Goal: Navigation & Orientation: Find specific page/section

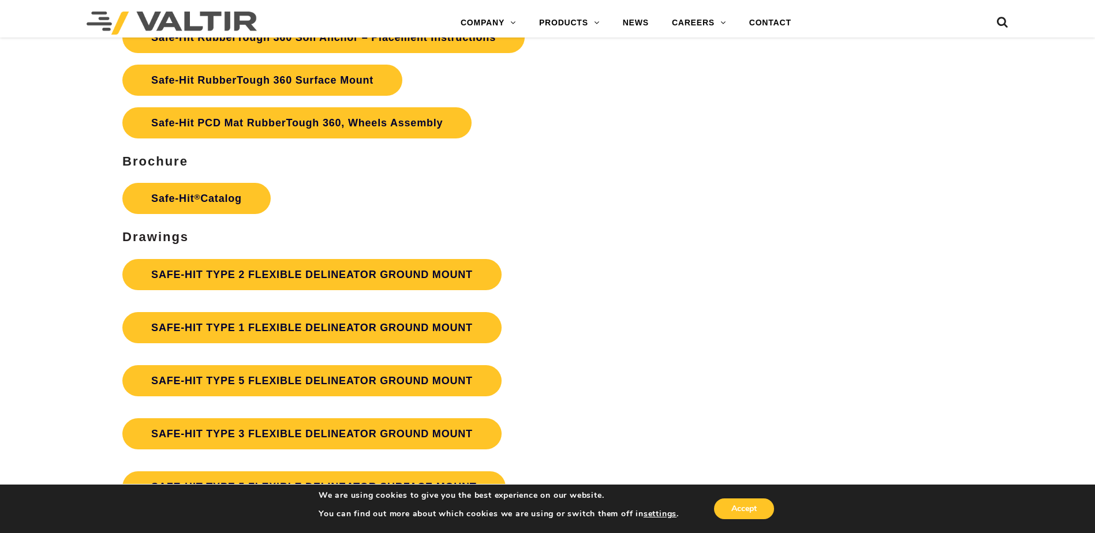
scroll to position [2944, 0]
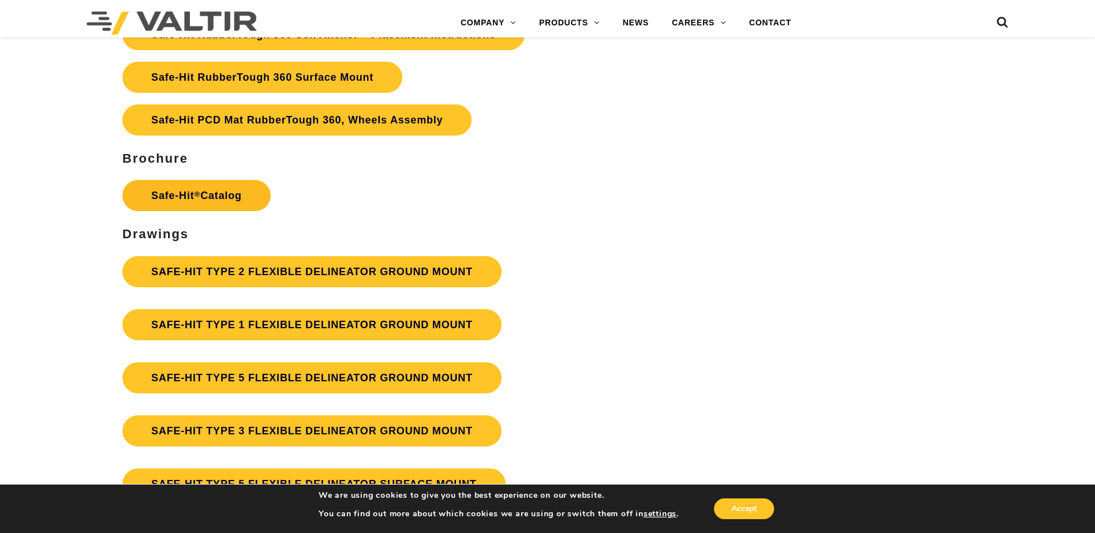
click at [178, 186] on link "Safe-Hit ® Catalog" at bounding box center [196, 195] width 148 height 31
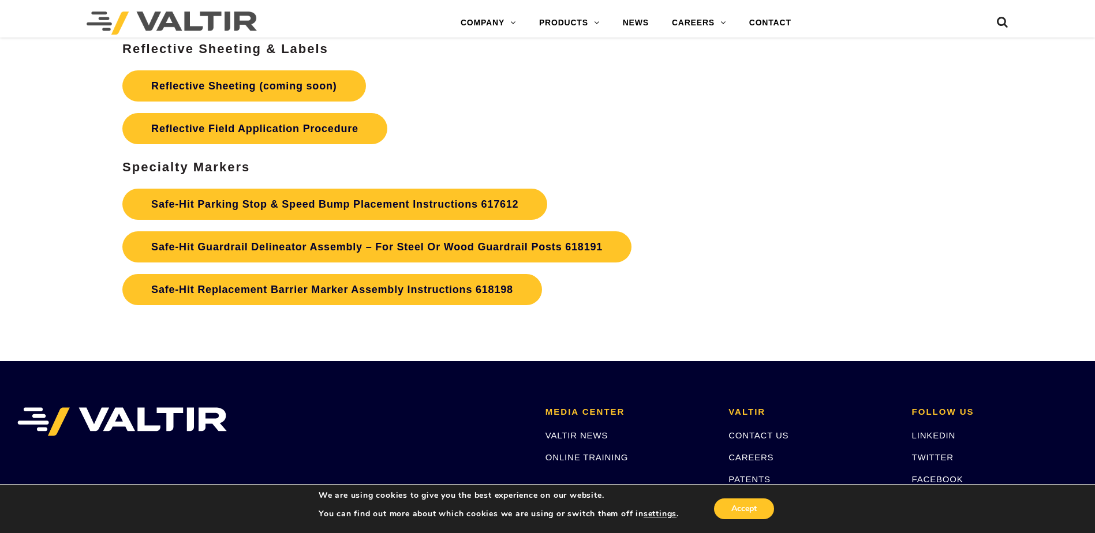
scroll to position [3752, 0]
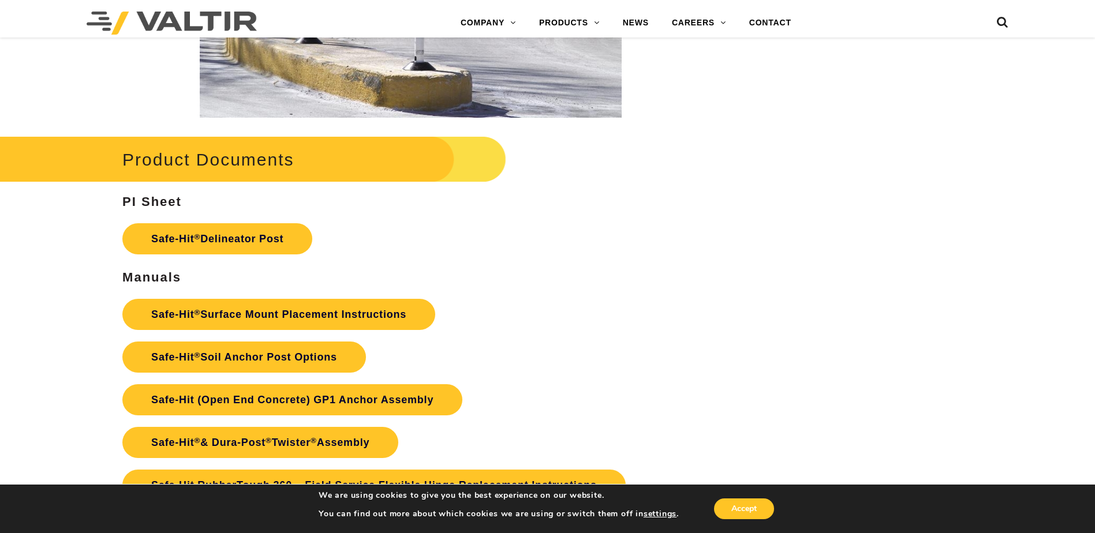
scroll to position [2425, 0]
